Goal: Check status

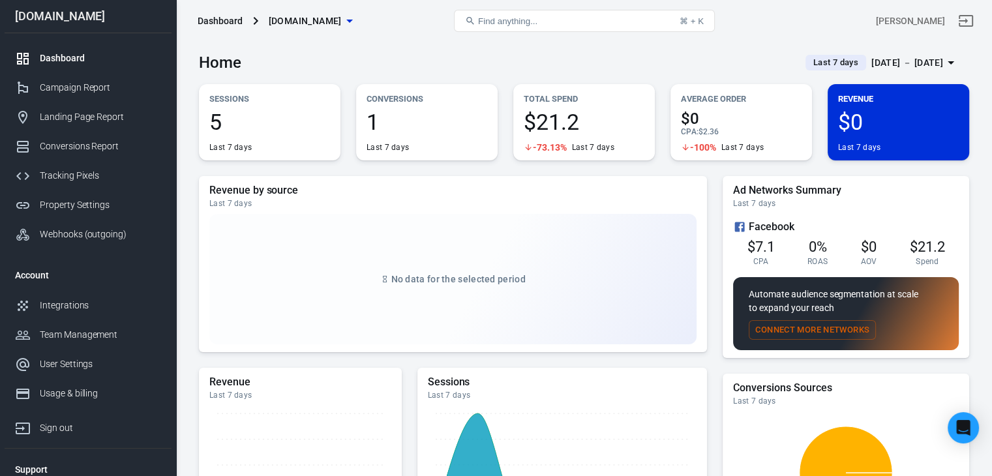
click at [871, 63] on div "[DATE] － [DATE]" at bounding box center [907, 63] width 72 height 16
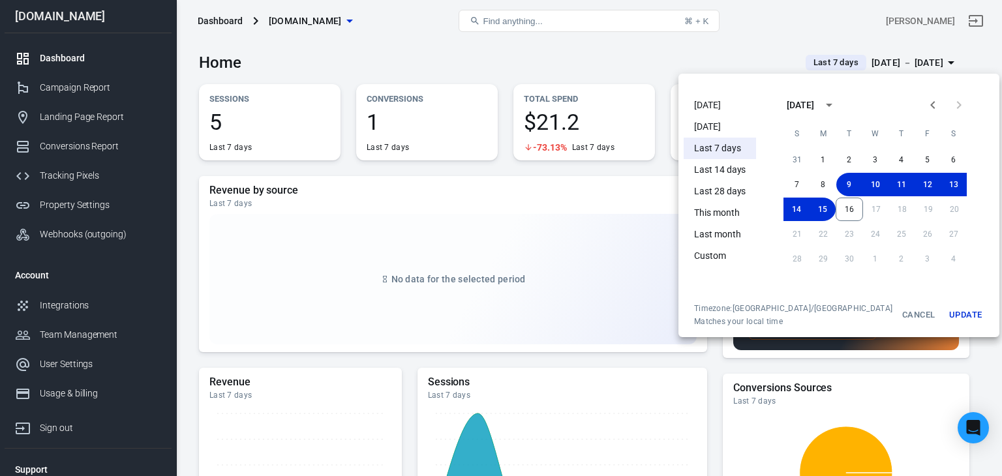
click at [737, 112] on li "[DATE]" at bounding box center [719, 106] width 72 height 22
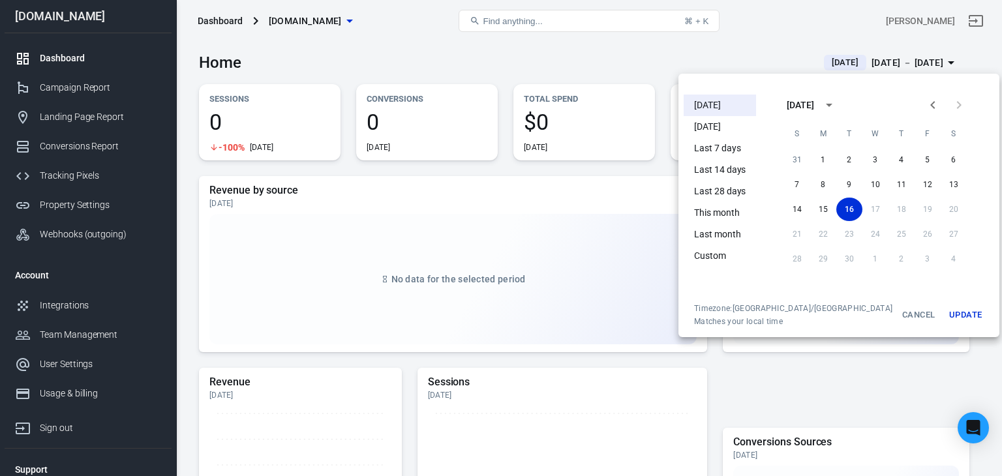
click at [81, 87] on div at bounding box center [501, 238] width 1002 height 476
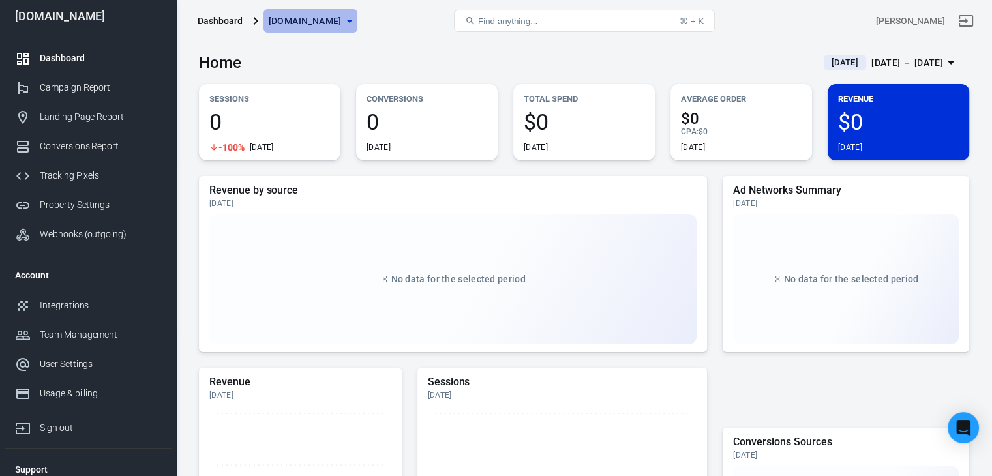
click at [318, 13] on span "[DOMAIN_NAME]" at bounding box center [305, 21] width 73 height 16
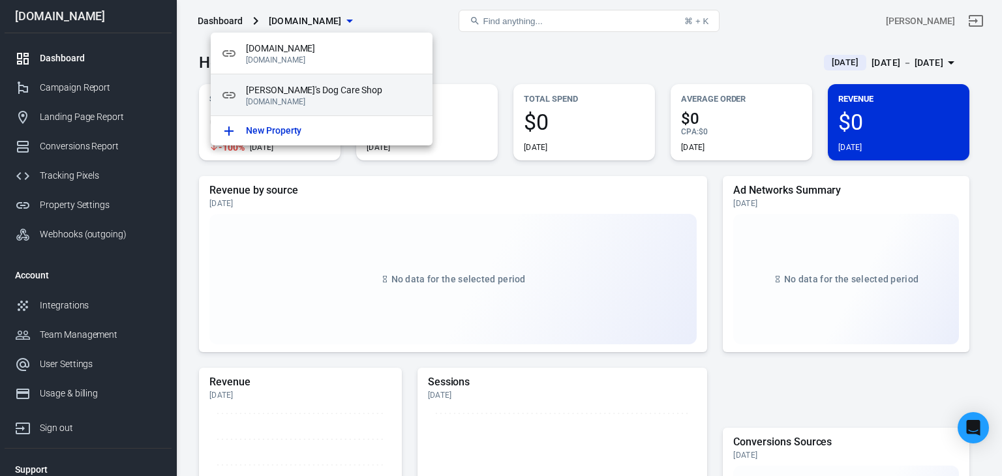
click at [297, 91] on span "[PERSON_NAME]'s Dog Care Shop" at bounding box center [334, 90] width 176 height 14
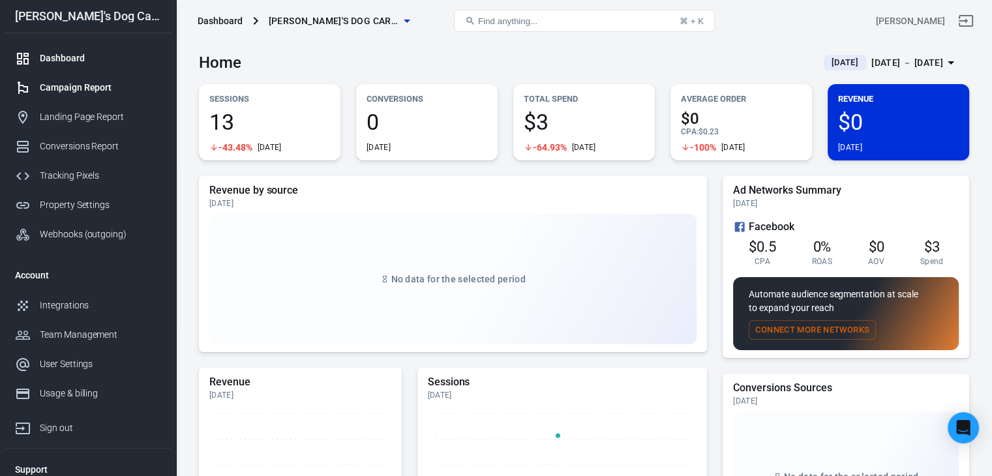
click at [93, 95] on link "Campaign Report" at bounding box center [88, 87] width 167 height 29
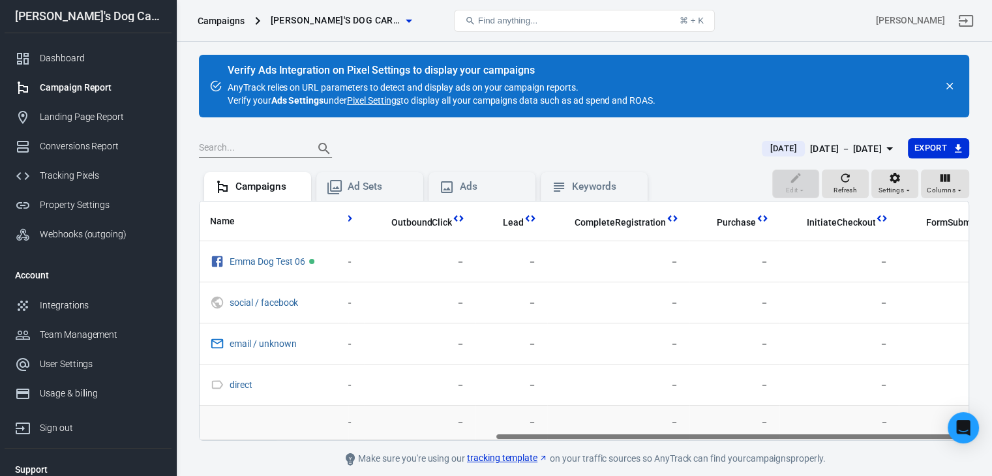
scroll to position [0, 488]
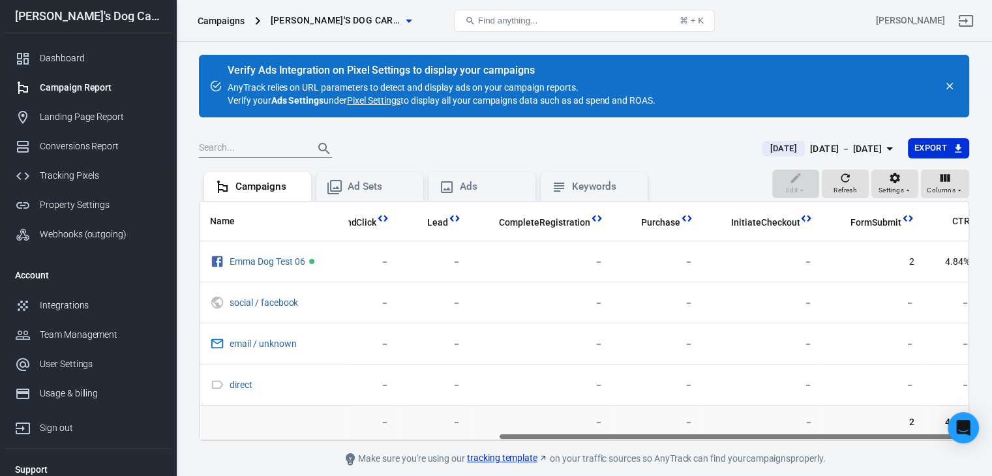
drag, startPoint x: 477, startPoint y: 434, endPoint x: 895, endPoint y: 431, distance: 417.3
click at [895, 431] on div "Name Reach Link Clicks Sessions New Visitors Revenue OutboundClick Lead Complet…" at bounding box center [584, 321] width 770 height 240
click at [837, 186] on span "Refresh" at bounding box center [844, 191] width 23 height 12
drag, startPoint x: 522, startPoint y: 436, endPoint x: 850, endPoint y: 436, distance: 327.3
click at [850, 436] on div "Name Reach Link Clicks Sessions New Visitors Revenue OutboundClick Lead Complet…" at bounding box center [584, 320] width 769 height 239
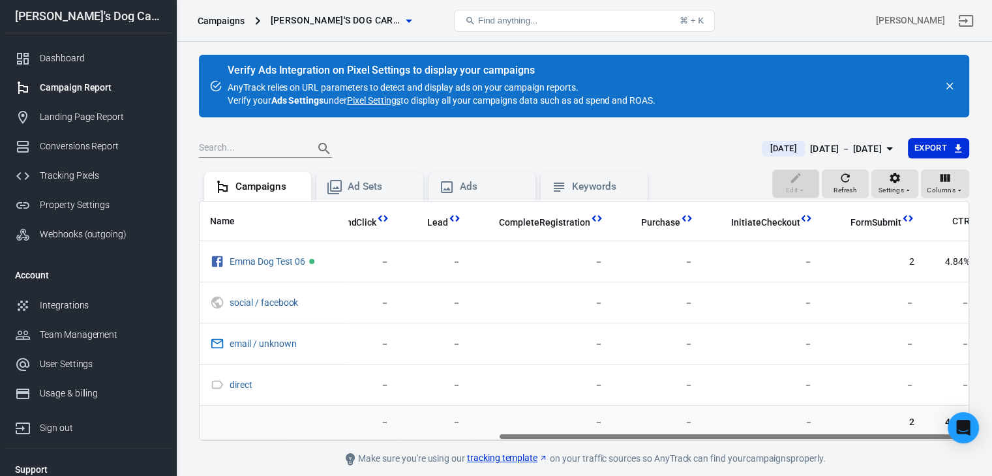
drag, startPoint x: 657, startPoint y: 436, endPoint x: 722, endPoint y: 436, distance: 65.2
click at [722, 436] on div "Name Reach Link Clicks Sessions New Visitors Revenue OutboundClick Lead Complet…" at bounding box center [584, 320] width 769 height 239
click at [844, 147] on div "[DATE] － [DATE]" at bounding box center [846, 149] width 72 height 16
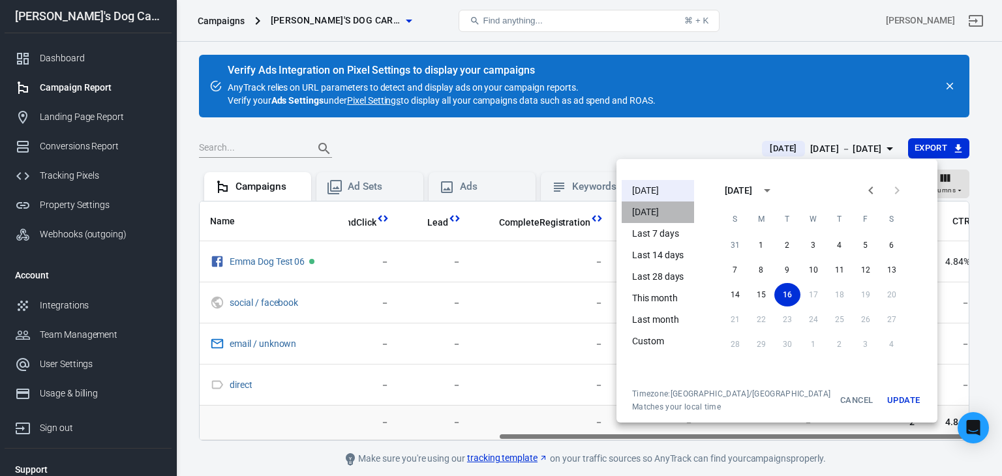
click at [648, 214] on li "[DATE]" at bounding box center [657, 212] width 72 height 22
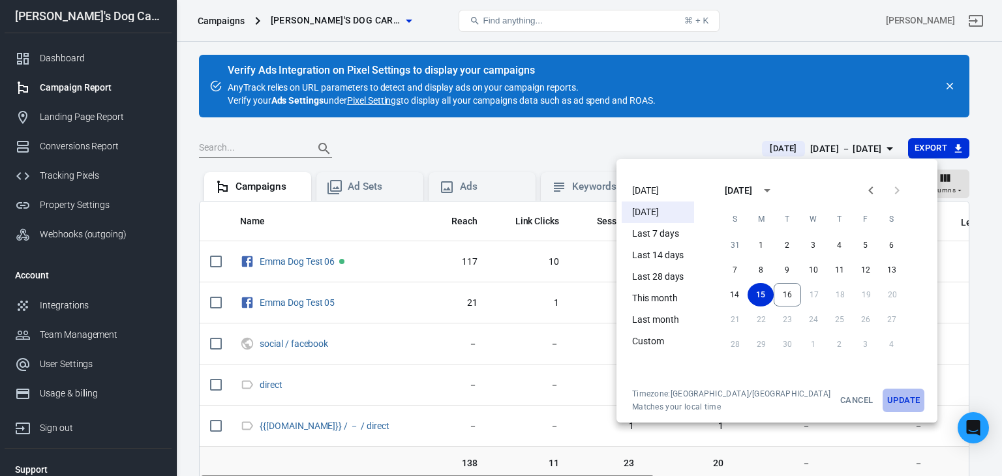
click at [882, 400] on button "Update" at bounding box center [903, 400] width 42 height 23
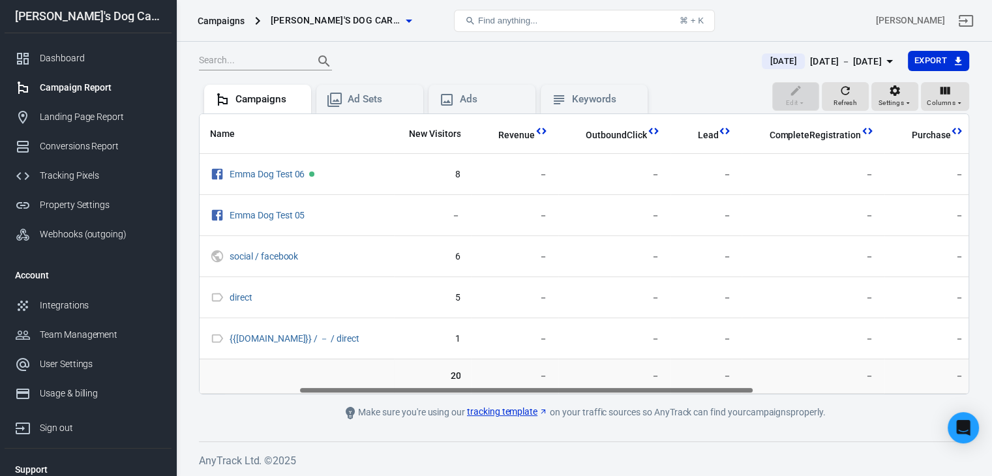
scroll to position [0, 528]
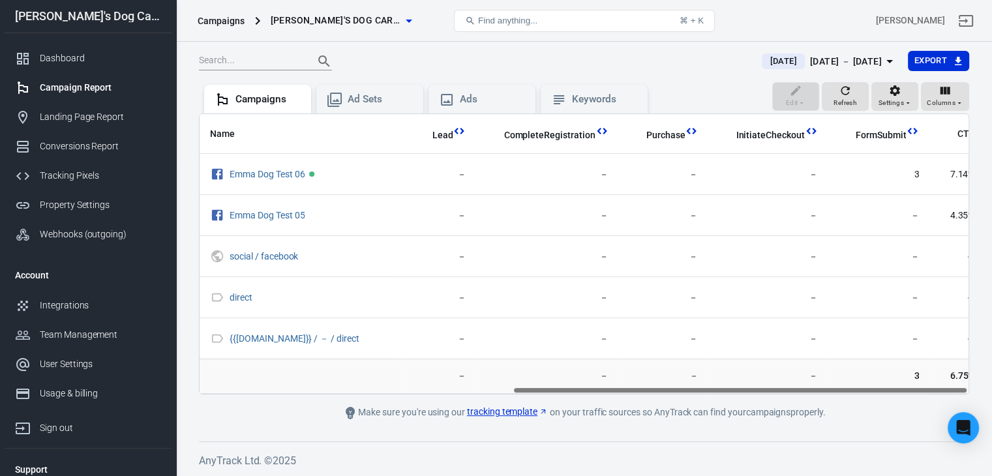
drag, startPoint x: 590, startPoint y: 389, endPoint x: 991, endPoint y: 400, distance: 401.2
click at [991, 400] on div "Verify Ads Integration on Pixel Settings to display your campaigns AnyTrack rel…" at bounding box center [584, 215] width 816 height 522
click at [863, 92] on button "Refresh" at bounding box center [845, 96] width 47 height 29
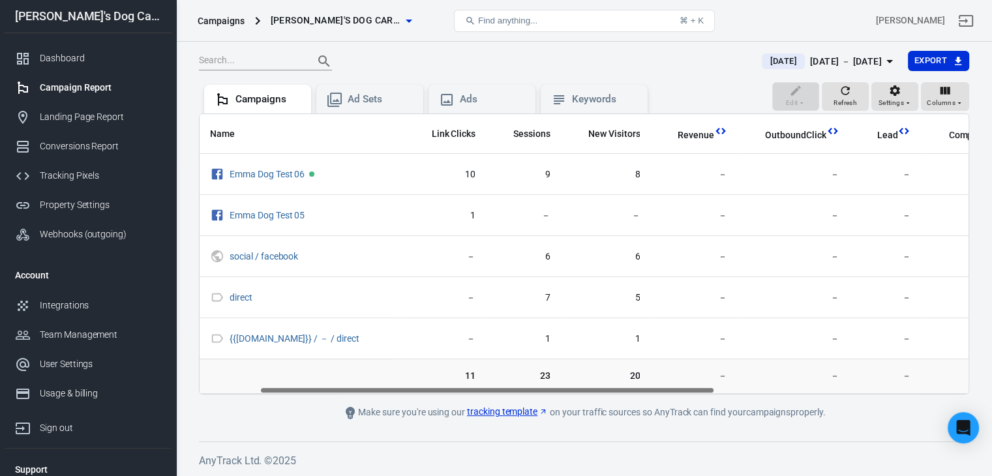
scroll to position [0, 0]
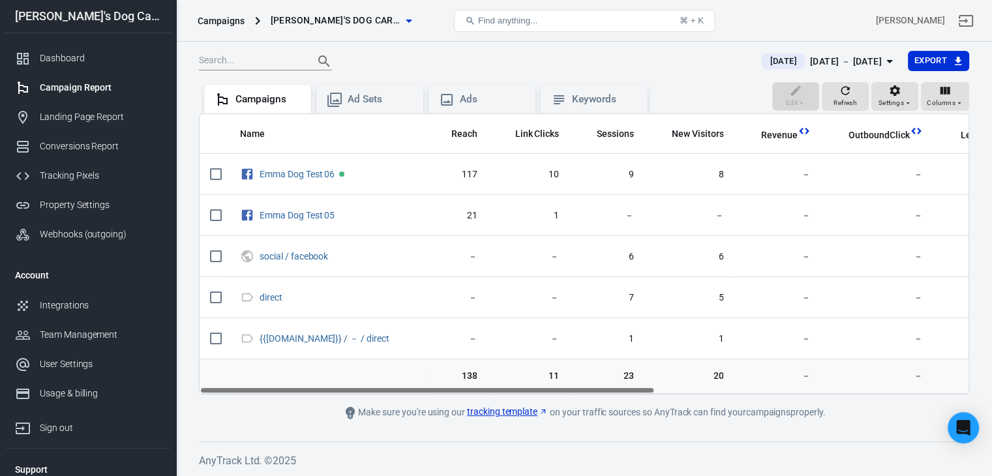
drag, startPoint x: 524, startPoint y: 391, endPoint x: 393, endPoint y: 391, distance: 131.1
click at [393, 391] on div "Name Reach Link Clicks Sessions New Visitors Revenue OutboundClick Lead Complet…" at bounding box center [584, 254] width 769 height 280
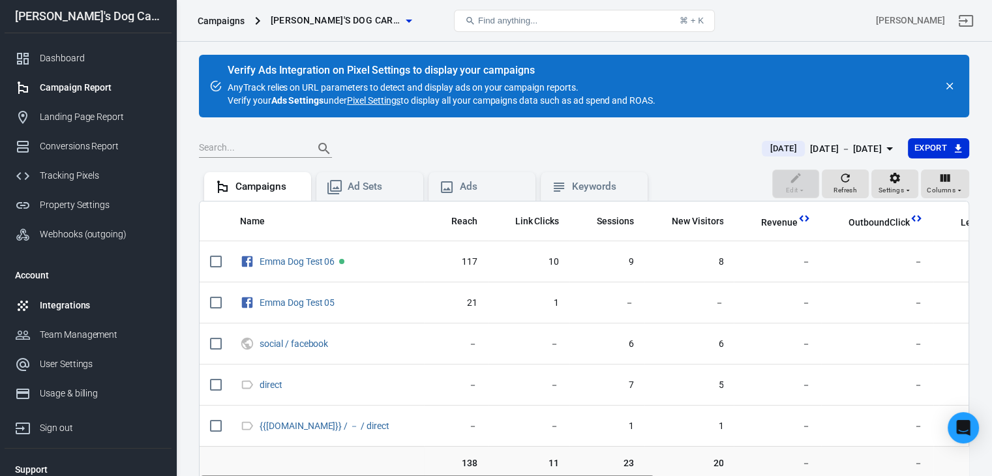
click at [77, 311] on div "Integrations" at bounding box center [100, 306] width 121 height 14
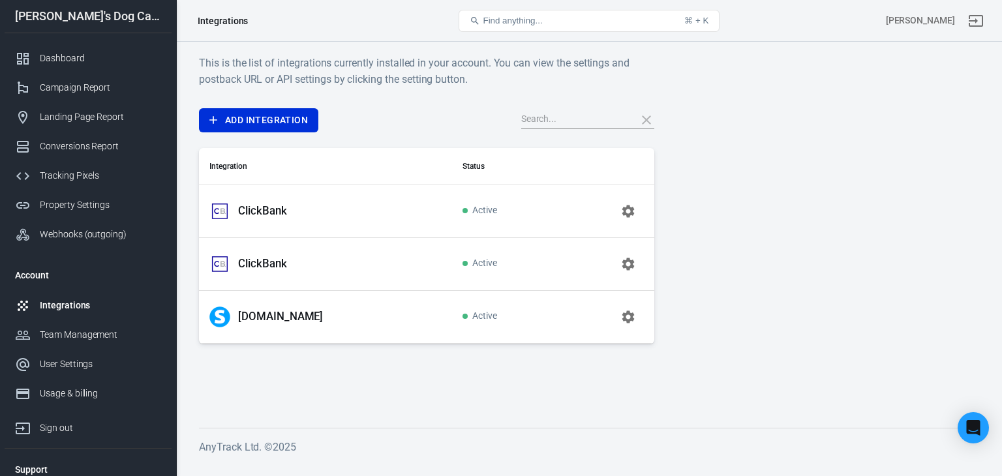
click at [261, 313] on p "[DOMAIN_NAME]" at bounding box center [280, 317] width 85 height 14
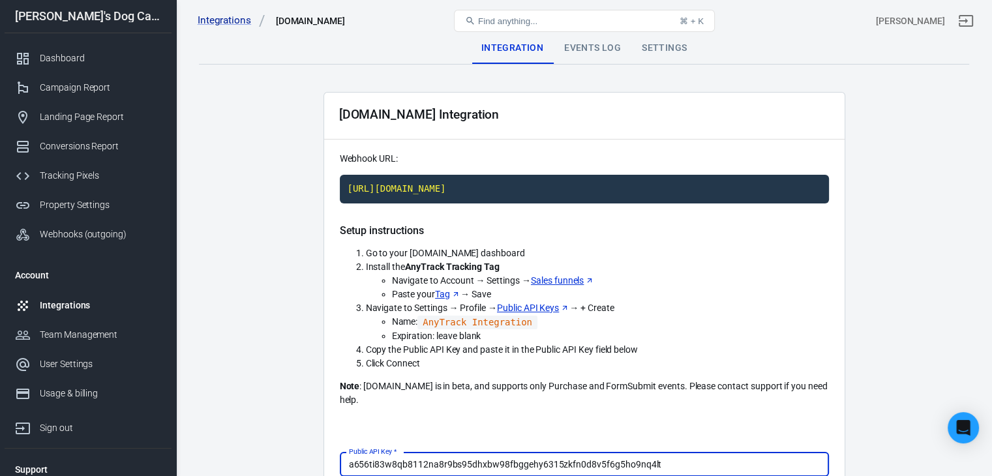
click at [598, 53] on div "Events Log" at bounding box center [593, 48] width 78 height 31
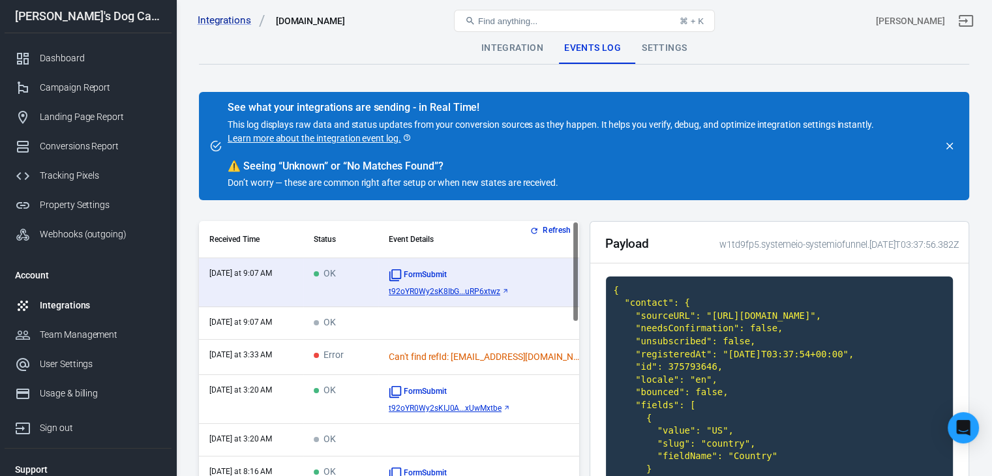
scroll to position [130, 0]
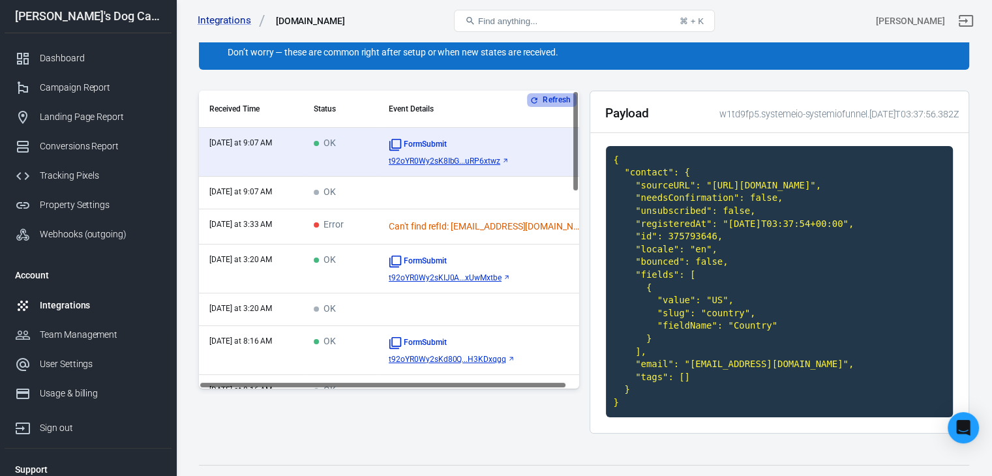
click at [545, 98] on button "Refresh" at bounding box center [551, 100] width 49 height 14
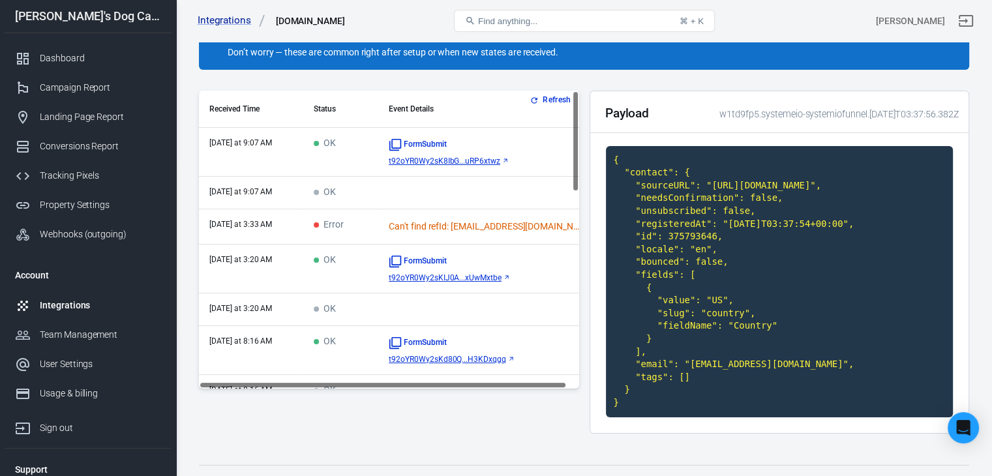
click at [347, 231] on td "Error" at bounding box center [340, 226] width 75 height 35
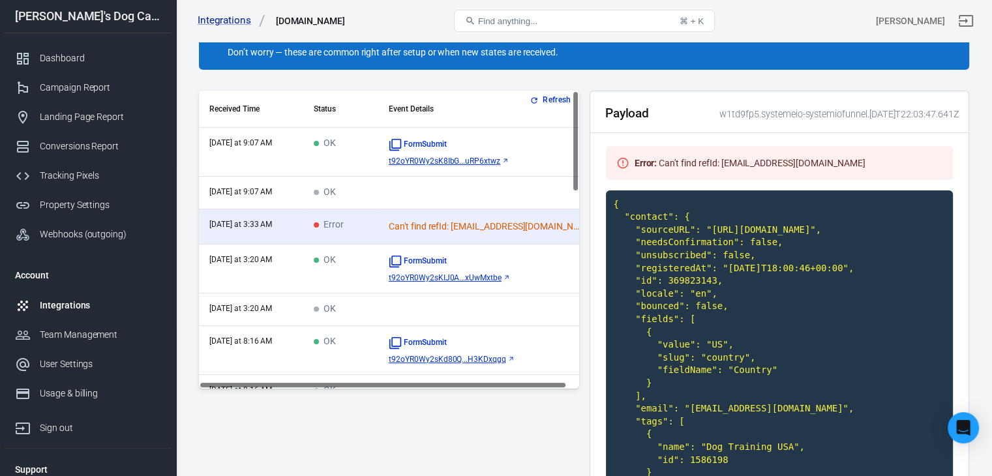
click at [359, 267] on td "OK" at bounding box center [340, 269] width 75 height 49
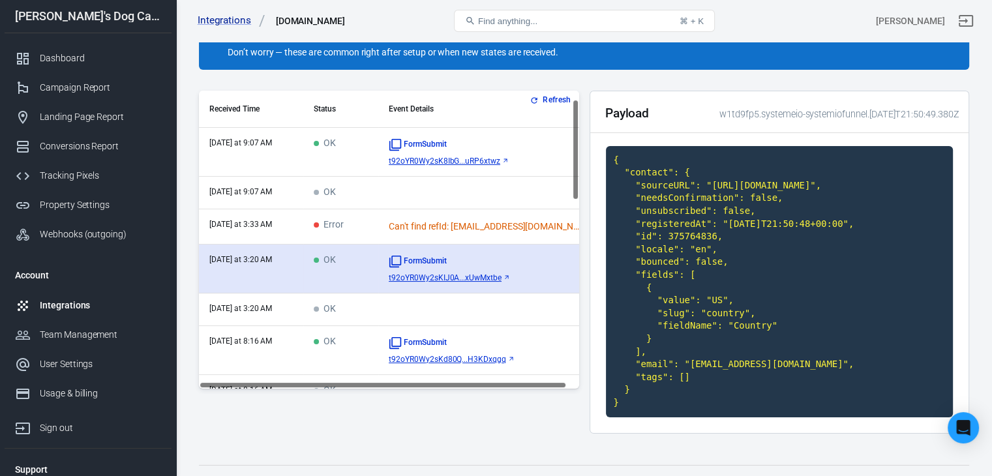
scroll to position [65, 0]
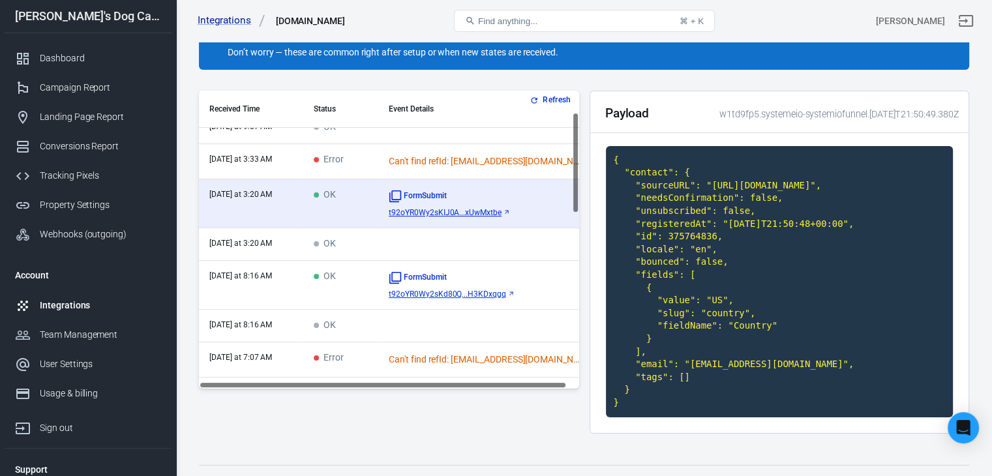
click at [361, 282] on td "OK" at bounding box center [340, 285] width 75 height 49
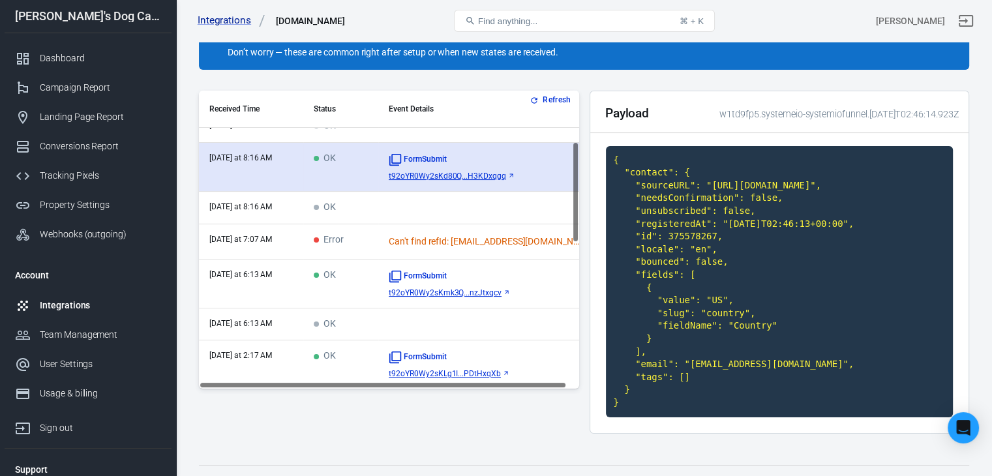
scroll to position [196, 0]
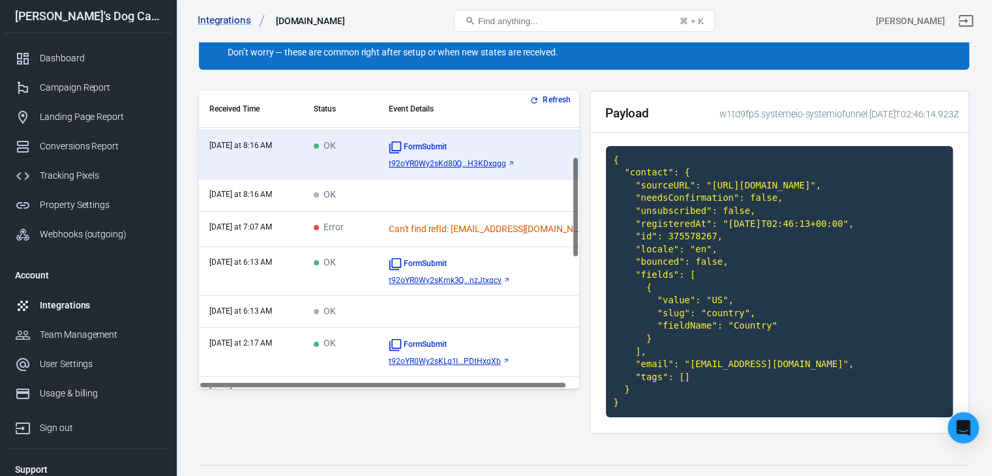
click at [361, 282] on td "OK" at bounding box center [340, 271] width 75 height 49
